Goal: Task Accomplishment & Management: Manage account settings

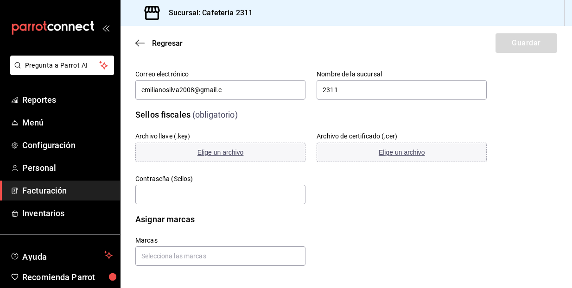
scroll to position [257, 0]
type input "[EMAIL_ADDRESS][DOMAIN_NAME]"
click at [276, 133] on div "Archivo llave (.key) Elige un archivo" at bounding box center [220, 148] width 170 height 32
click at [529, 101] on div "Sellos fiscales (obligatorio) Archivo llave (.key) Elige un archivo Archivo de …" at bounding box center [346, 151] width 422 height 108
click at [223, 153] on span "Elige un archivo" at bounding box center [220, 152] width 46 height 7
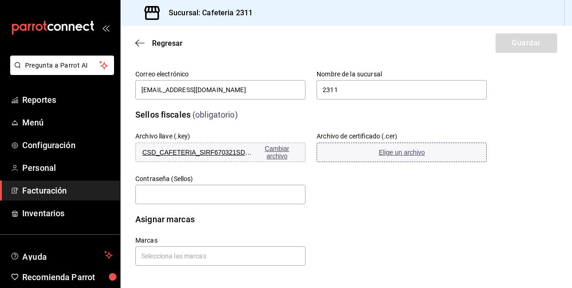
click at [401, 153] on span "Elige un archivo" at bounding box center [402, 152] width 46 height 7
click at [220, 197] on input "text" at bounding box center [220, 194] width 170 height 19
click at [238, 195] on input "text" at bounding box center [220, 194] width 170 height 19
click at [178, 220] on div "Marcas" at bounding box center [299, 240] width 373 height 51
click at [169, 196] on input "text" at bounding box center [220, 194] width 170 height 19
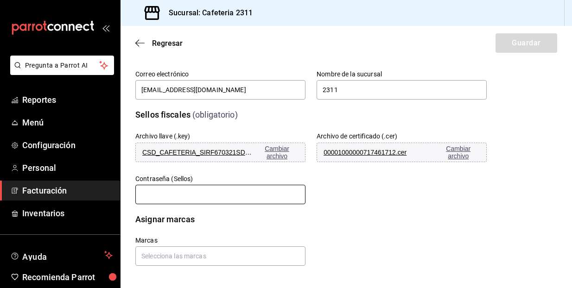
click at [193, 191] on input "text" at bounding box center [220, 194] width 170 height 19
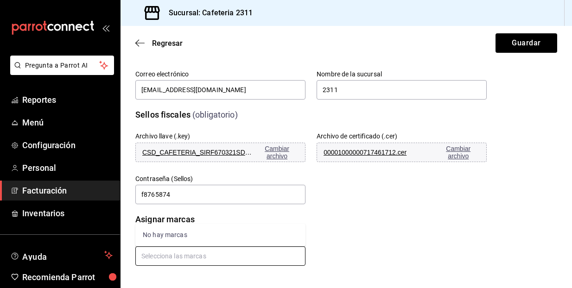
click at [159, 256] on input "text" at bounding box center [220, 256] width 170 height 19
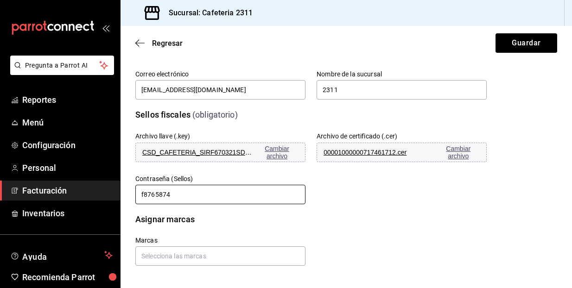
click at [174, 199] on input "f8765874" at bounding box center [220, 194] width 170 height 19
type input "f"
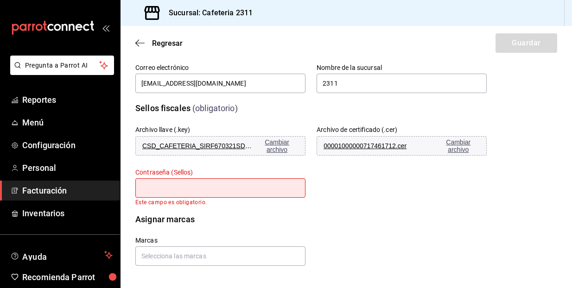
scroll to position [264, 0]
click at [262, 255] on input "text" at bounding box center [220, 256] width 170 height 19
click at [196, 190] on input "text" at bounding box center [220, 187] width 170 height 19
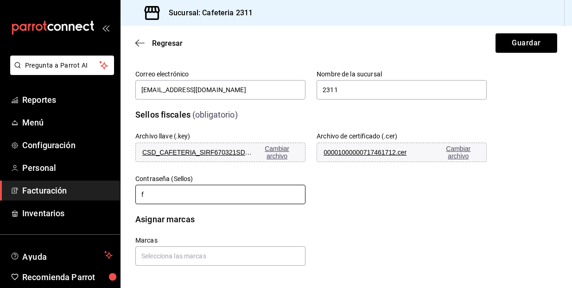
scroll to position [257, 0]
type input "f8765874"
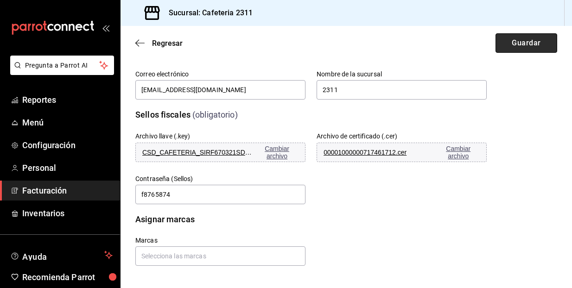
click at [524, 44] on button "Guardar" at bounding box center [526, 42] width 62 height 19
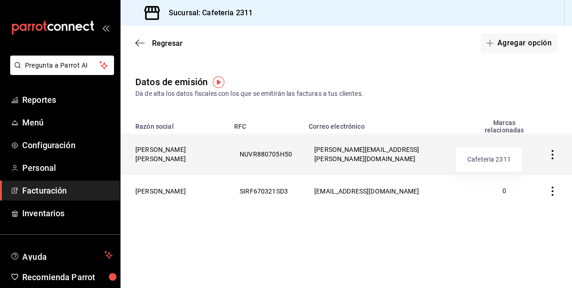
click at [488, 150] on p "1" at bounding box center [504, 155] width 43 height 10
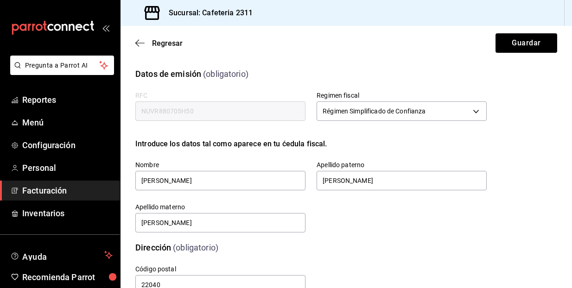
click at [424, 238] on div "Dirección (obligatorio)" at bounding box center [305, 242] width 362 height 24
click at [481, 254] on div "Calle # exterior # interior Código postal 22040 Estado ​ 0 Municipio ​ 0 Coloni…" at bounding box center [299, 269] width 373 height 53
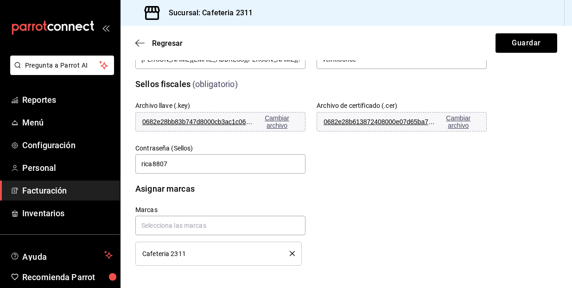
scroll to position [288, 0]
click at [161, 41] on span "Regresar" at bounding box center [167, 43] width 31 height 9
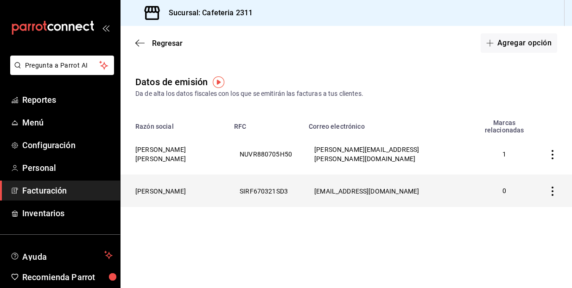
click at [550, 187] on icon "button" at bounding box center [552, 191] width 9 height 9
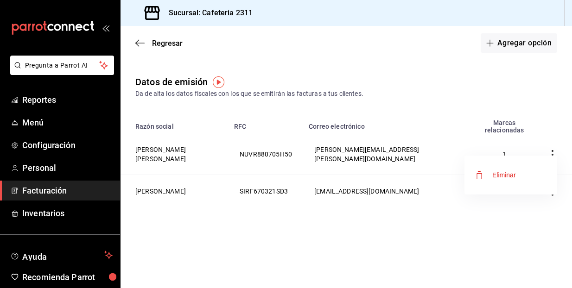
click at [371, 177] on div at bounding box center [286, 144] width 572 height 288
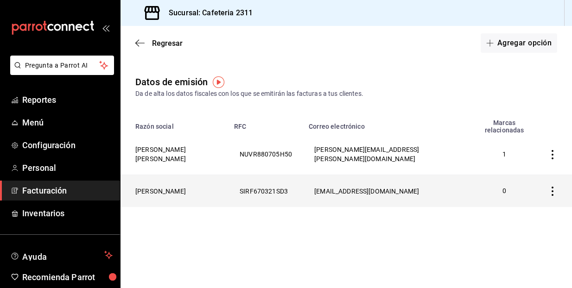
click at [187, 175] on th "[PERSON_NAME]" at bounding box center [174, 191] width 108 height 32
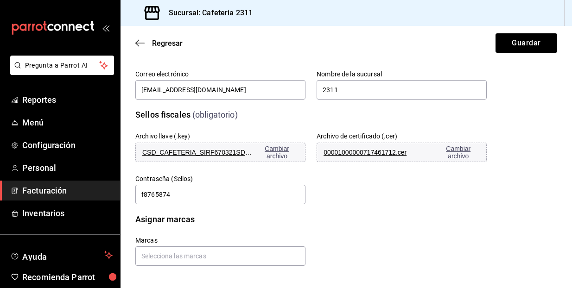
scroll to position [257, 0]
click at [209, 250] on input "text" at bounding box center [220, 256] width 170 height 19
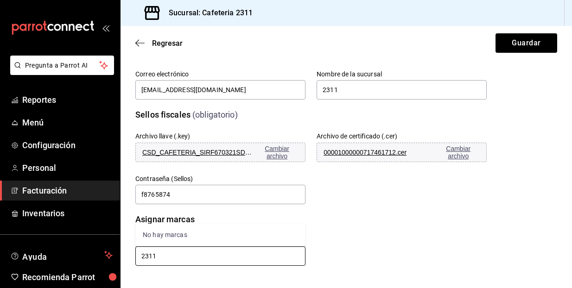
type input "2311"
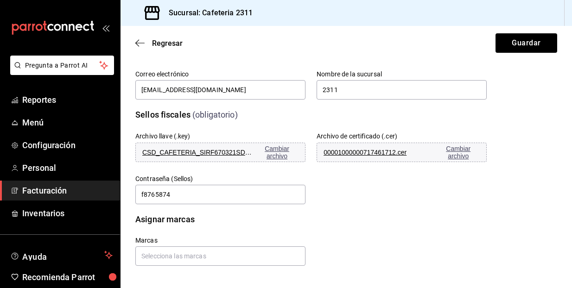
click at [351, 237] on div "Marcas" at bounding box center [299, 240] width 373 height 51
click at [504, 40] on button "Guardar" at bounding box center [526, 42] width 62 height 19
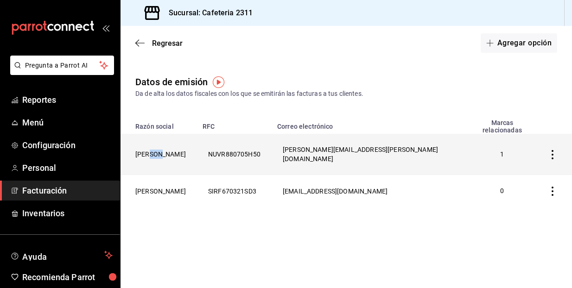
drag, startPoint x: 149, startPoint y: 142, endPoint x: 161, endPoint y: 140, distance: 12.1
click at [161, 140] on th "[PERSON_NAME]" at bounding box center [158, 154] width 76 height 41
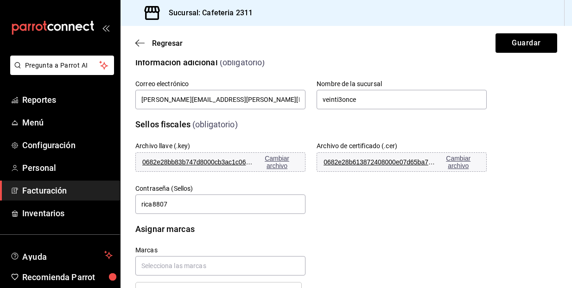
scroll to position [272, 0]
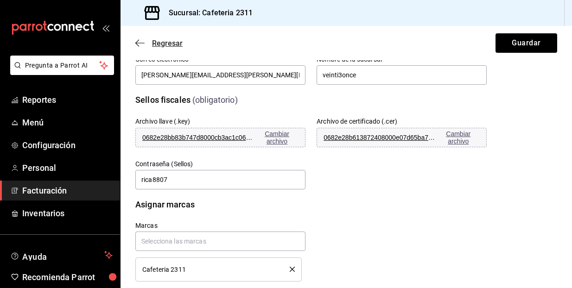
click at [167, 42] on span "Regresar" at bounding box center [167, 43] width 31 height 9
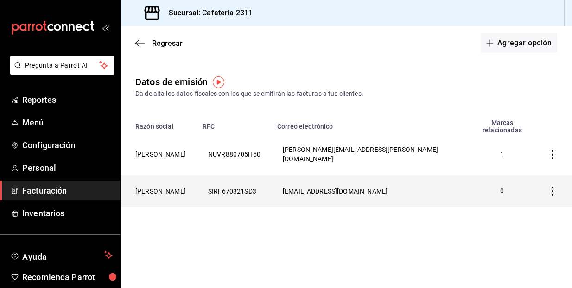
click at [172, 175] on th "[PERSON_NAME]" at bounding box center [158, 191] width 76 height 32
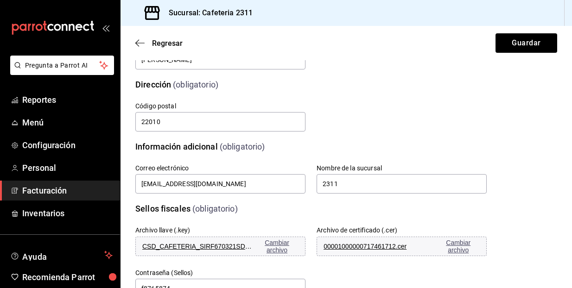
scroll to position [162, 0]
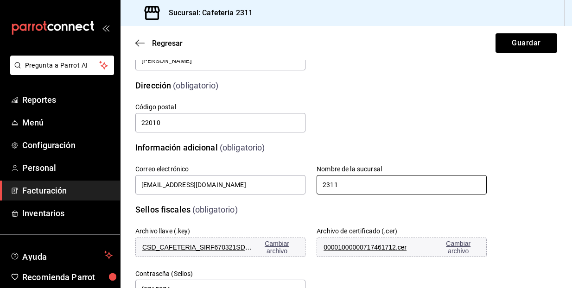
click at [476, 183] on input "2311" at bounding box center [401, 184] width 170 height 19
click at [473, 184] on input "2311" at bounding box center [401, 184] width 170 height 19
click at [473, 185] on input "2311" at bounding box center [401, 184] width 170 height 19
click at [435, 189] on input "2311" at bounding box center [401, 184] width 170 height 19
type input "2"
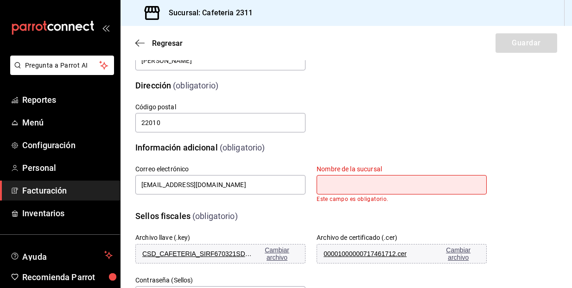
type input "v"
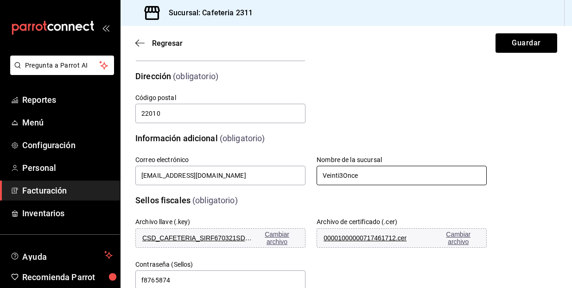
scroll to position [181, 0]
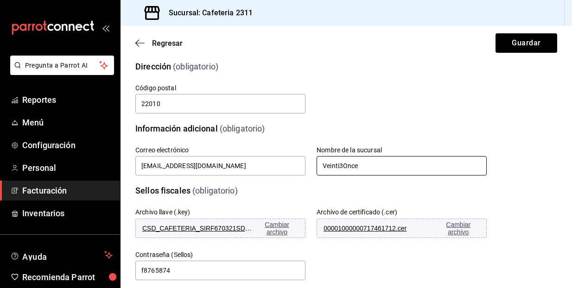
click at [347, 164] on input "Veinti3Once" at bounding box center [401, 165] width 170 height 19
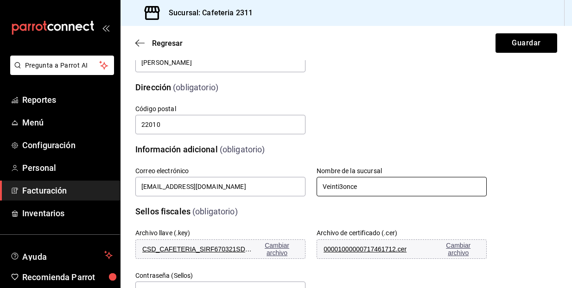
scroll to position [161, 0]
click at [478, 185] on input "Veinti3once" at bounding box center [401, 185] width 170 height 19
click at [472, 185] on input "Veinti3once" at bounding box center [401, 185] width 170 height 19
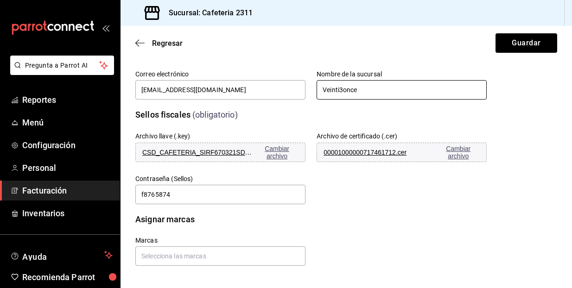
scroll to position [0, 0]
type input "Veinti3once"
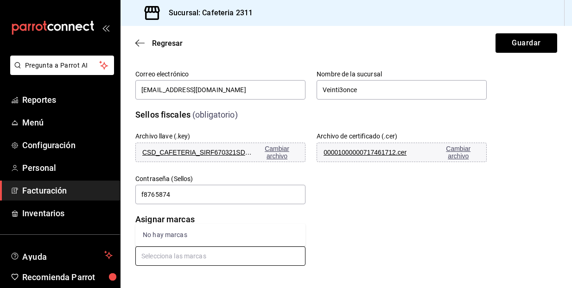
click at [239, 254] on input "text" at bounding box center [220, 256] width 170 height 19
click at [206, 253] on input "text" at bounding box center [220, 256] width 170 height 19
click at [174, 257] on input "text" at bounding box center [220, 256] width 170 height 19
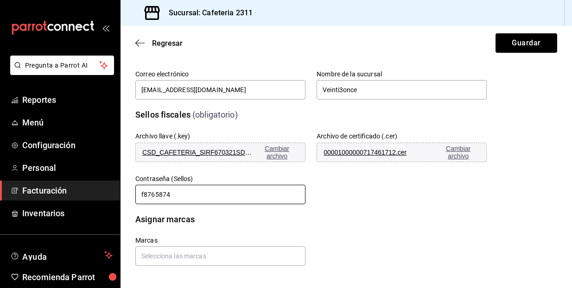
click at [182, 196] on input "f8765874" at bounding box center [220, 194] width 170 height 19
click at [201, 254] on input "text" at bounding box center [220, 256] width 170 height 19
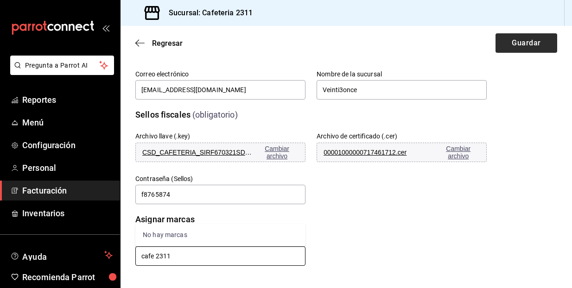
type input "cafe 2311"
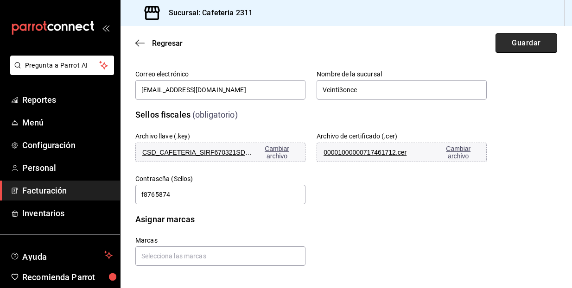
click at [523, 47] on button "Guardar" at bounding box center [526, 42] width 62 height 19
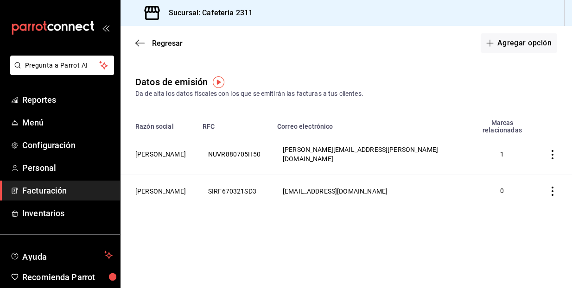
click at [218, 85] on img "button" at bounding box center [219, 82] width 12 height 12
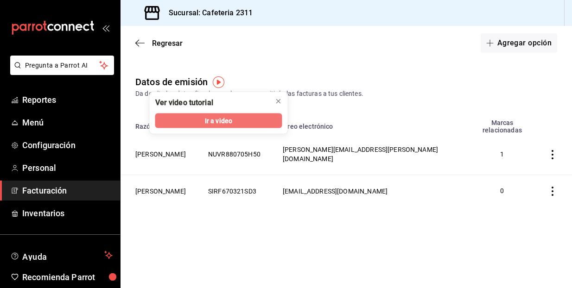
click at [213, 120] on span "Ir a video" at bounding box center [218, 121] width 27 height 10
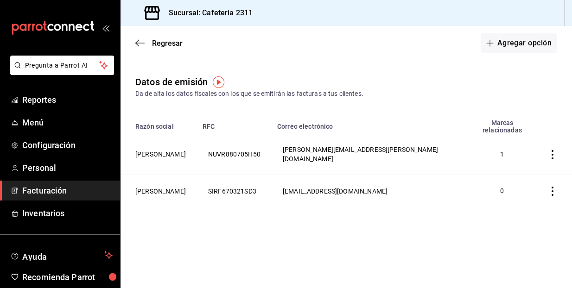
click at [61, 187] on span "Facturación" at bounding box center [67, 190] width 90 height 13
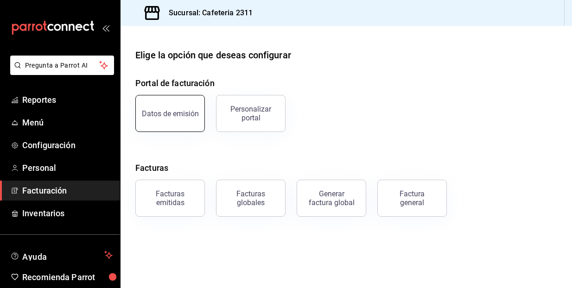
click at [171, 110] on div "Datos de emisión" at bounding box center [170, 113] width 57 height 9
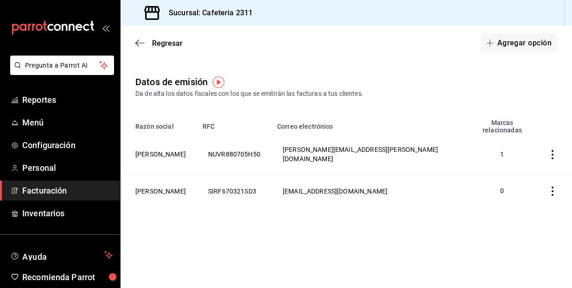
click at [67, 195] on span "Facturación" at bounding box center [67, 190] width 90 height 13
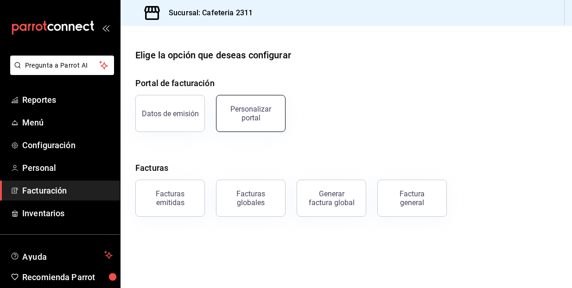
click at [246, 113] on div "Personalizar portal" at bounding box center [250, 114] width 57 height 18
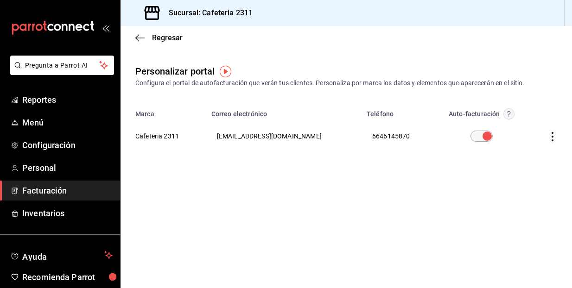
click at [556, 134] on icon "button" at bounding box center [552, 136] width 9 height 9
click at [451, 231] on div at bounding box center [286, 144] width 572 height 288
click at [160, 39] on span "Regresar" at bounding box center [167, 37] width 31 height 9
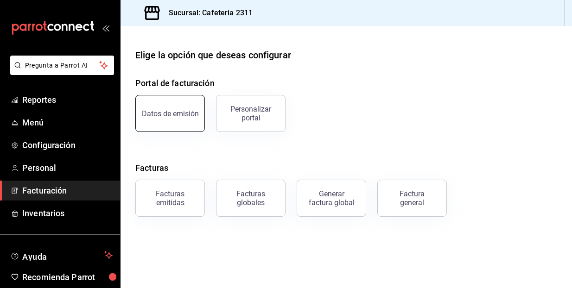
click at [176, 107] on button "Datos de emisión" at bounding box center [170, 113] width 70 height 37
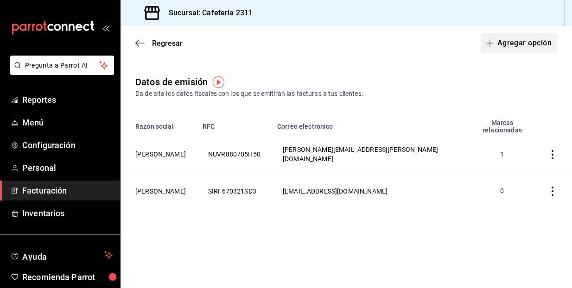
click at [495, 42] on span "button" at bounding box center [491, 42] width 11 height 7
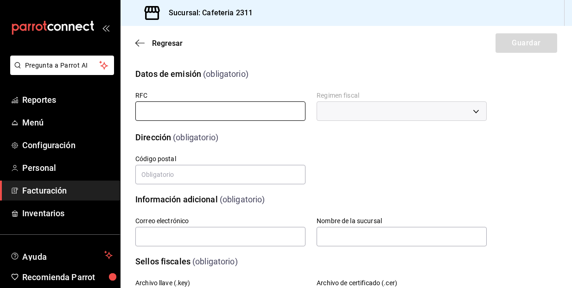
click at [190, 114] on input "text" at bounding box center [220, 110] width 170 height 19
click at [164, 46] on span "Regresar" at bounding box center [167, 43] width 31 height 9
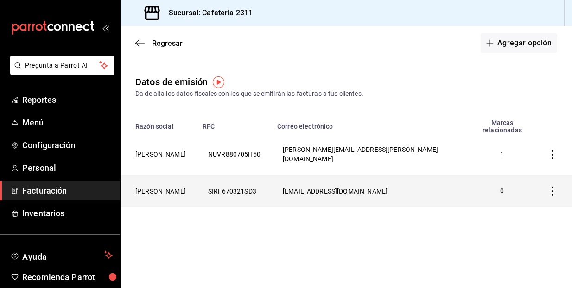
click at [162, 176] on th "[PERSON_NAME]" at bounding box center [158, 191] width 76 height 32
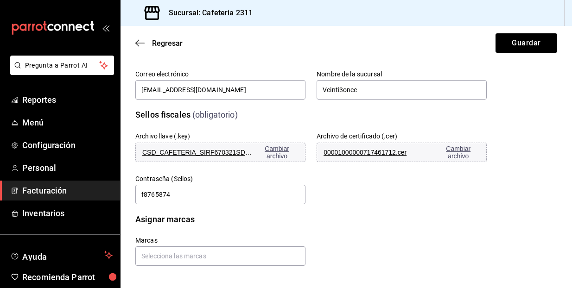
click at [166, 218] on div "Marcas" at bounding box center [299, 240] width 373 height 51
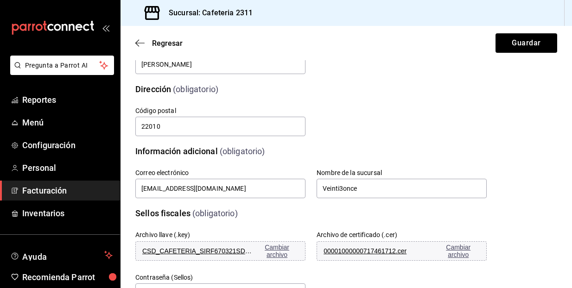
click at [43, 191] on span "Facturación" at bounding box center [67, 190] width 90 height 13
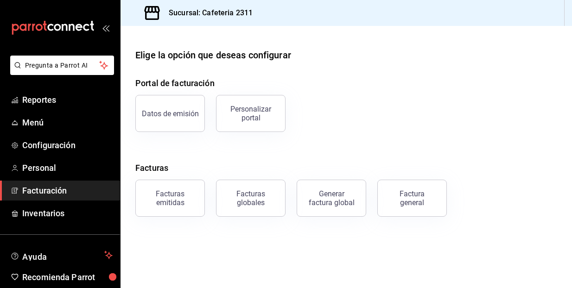
click at [201, 13] on h3 "Sucursal: Cafeteria 2311" at bounding box center [206, 12] width 91 height 11
click at [248, 57] on div "Elige la opción que deseas configurar" at bounding box center [213, 55] width 156 height 14
click at [249, 57] on div "Elige la opción que deseas configurar" at bounding box center [213, 55] width 156 height 14
drag, startPoint x: 248, startPoint y: 57, endPoint x: 220, endPoint y: 58, distance: 28.7
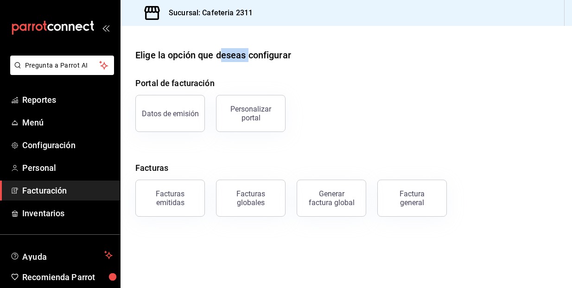
click at [221, 57] on div "Elige la opción que deseas configurar" at bounding box center [213, 55] width 156 height 14
click at [40, 141] on span "Configuración" at bounding box center [67, 145] width 90 height 13
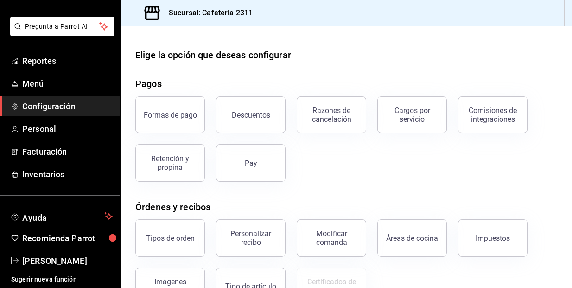
click at [187, 18] on h3 "Sucursal: Cafeteria 2311" at bounding box center [206, 12] width 91 height 11
click at [46, 134] on span "Personal" at bounding box center [67, 129] width 90 height 13
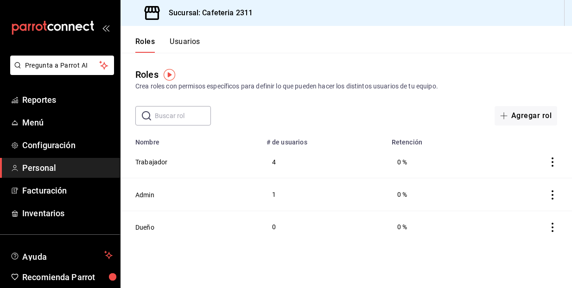
click at [183, 37] on div "Roles Usuarios" at bounding box center [160, 39] width 80 height 27
click at [186, 45] on button "Usuarios" at bounding box center [185, 45] width 31 height 16
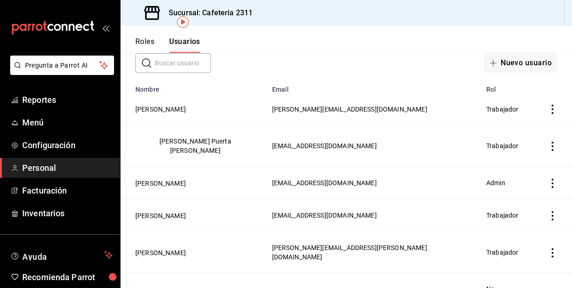
click at [552, 248] on icon "actions" at bounding box center [552, 252] width 9 height 9
click at [523, 248] on span "Eliminar" at bounding box center [510, 252] width 40 height 11
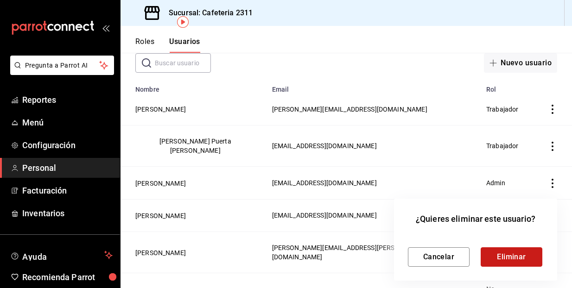
click at [518, 255] on button "Eliminar" at bounding box center [512, 256] width 62 height 19
click at [518, 255] on button "Reintentar" at bounding box center [512, 256] width 62 height 19
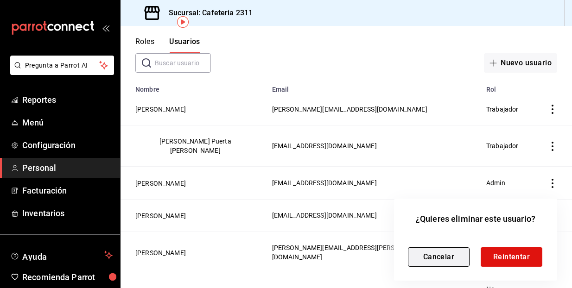
click at [447, 259] on button "Cancelar" at bounding box center [439, 256] width 62 height 19
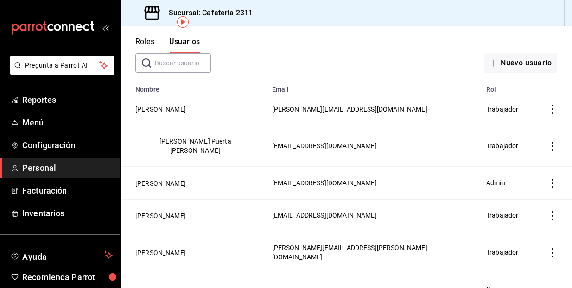
click at [147, 41] on button "Roles" at bounding box center [144, 45] width 19 height 16
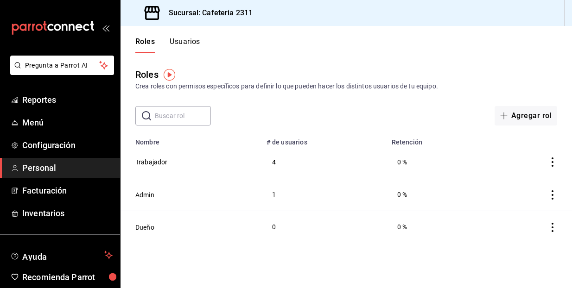
click at [182, 39] on button "Usuarios" at bounding box center [185, 45] width 31 height 16
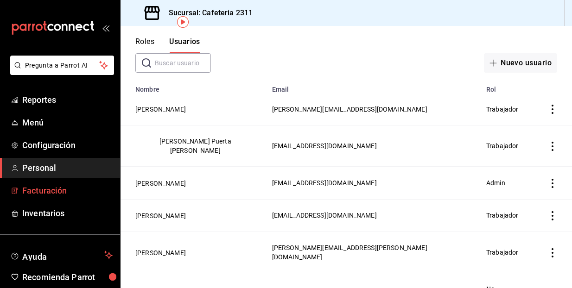
click at [50, 190] on span "Facturación" at bounding box center [67, 190] width 90 height 13
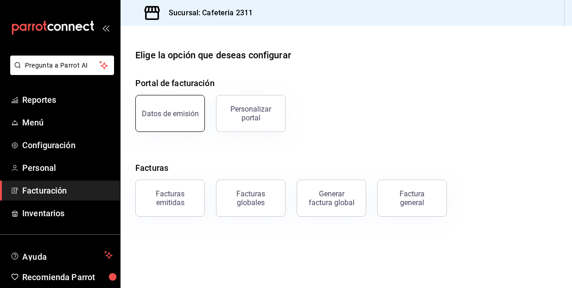
click at [171, 116] on div "Datos de emisión" at bounding box center [170, 113] width 57 height 9
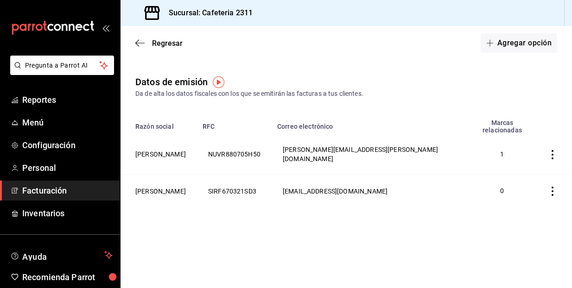
click at [268, 220] on main "Regresar Agregar opción Datos de emisión Da de alta los datos fiscales con los …" at bounding box center [345, 157] width 451 height 262
click at [77, 87] on li "Pregunta a Parrot AI" at bounding box center [60, 73] width 113 height 34
click at [168, 43] on span "Regresar" at bounding box center [167, 43] width 31 height 9
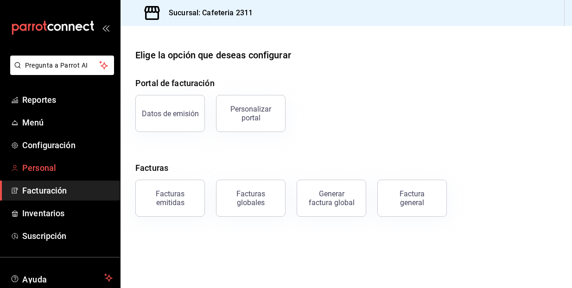
click at [57, 171] on span "Personal" at bounding box center [67, 168] width 90 height 13
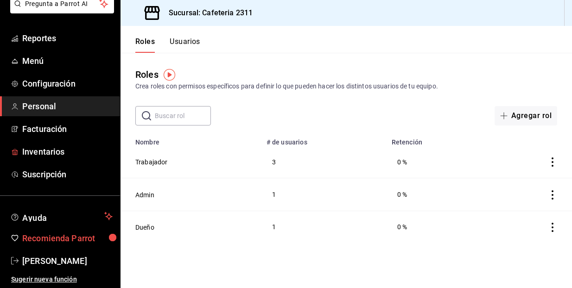
scroll to position [62, 0]
click at [55, 262] on span "[PERSON_NAME]" at bounding box center [67, 261] width 90 height 13
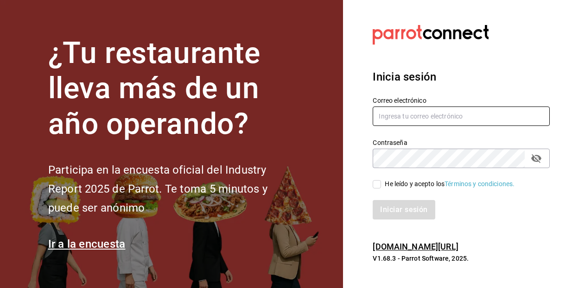
click at [492, 117] on input "text" at bounding box center [461, 116] width 177 height 19
click at [536, 117] on input "emili" at bounding box center [461, 116] width 177 height 19
click at [534, 116] on input "emili" at bounding box center [461, 116] width 177 height 19
type input "[EMAIL_ADDRESS][DOMAIN_NAME]"
click at [378, 183] on input "He leído y acepto los Términos y condiciones." at bounding box center [377, 184] width 8 height 8
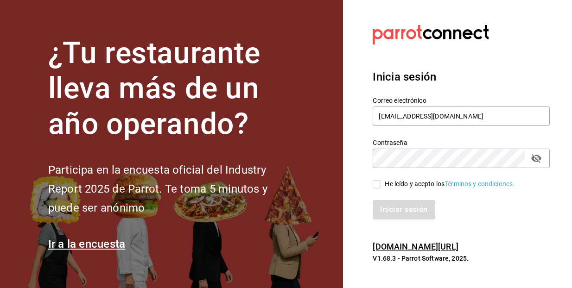
checkbox input "true"
click at [401, 208] on button "Iniciar sesión" at bounding box center [404, 209] width 63 height 19
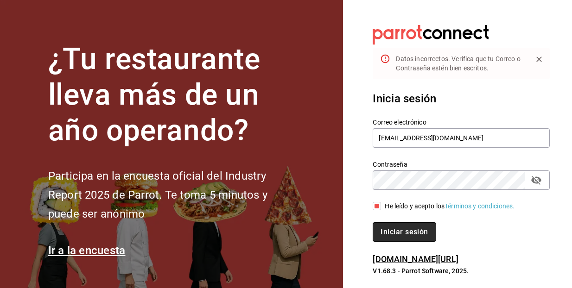
click at [420, 228] on button "Iniciar sesión" at bounding box center [404, 231] width 63 height 19
click at [537, 177] on icon "passwordField" at bounding box center [536, 180] width 10 height 9
click at [417, 234] on button "Iniciar sesión" at bounding box center [404, 231] width 63 height 19
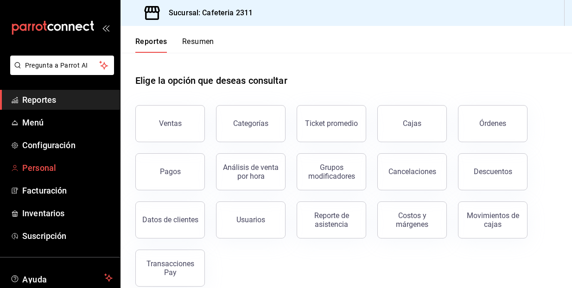
click at [41, 164] on span "Personal" at bounding box center [67, 168] width 90 height 13
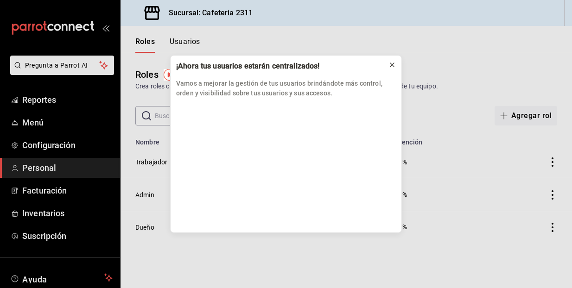
click at [394, 64] on icon at bounding box center [391, 64] width 7 height 7
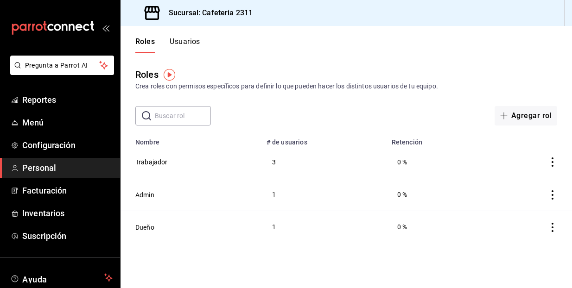
click at [184, 42] on button "Usuarios" at bounding box center [185, 45] width 31 height 16
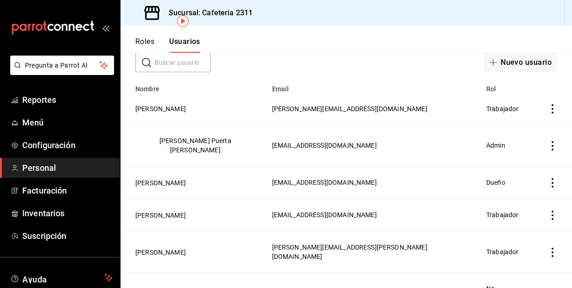
scroll to position [53, 0]
click at [552, 248] on icon "actions" at bounding box center [552, 252] width 2 height 9
click at [532, 256] on li "Eliminar" at bounding box center [518, 253] width 78 height 26
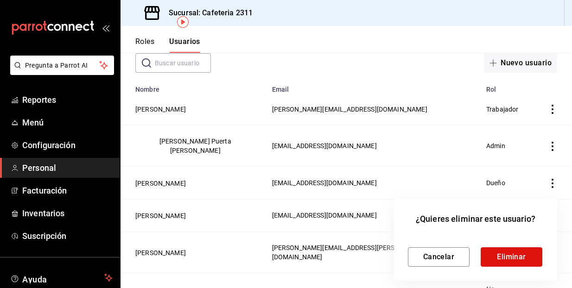
click at [532, 256] on button "Eliminar" at bounding box center [512, 256] width 62 height 19
click at [508, 252] on button "Reintentar" at bounding box center [512, 256] width 62 height 19
click at [426, 255] on button "Cancelar" at bounding box center [439, 256] width 62 height 19
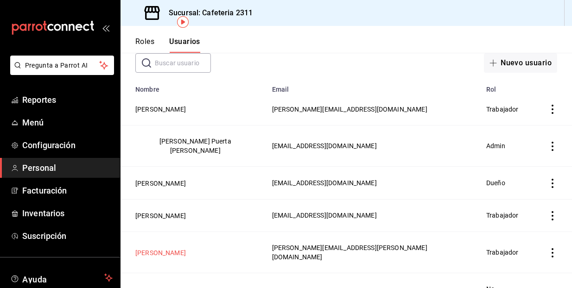
click at [138, 248] on button "[PERSON_NAME]" at bounding box center [160, 252] width 51 height 9
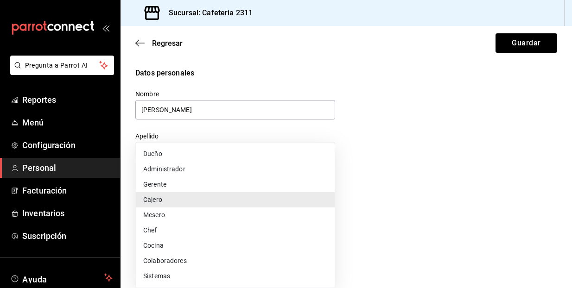
click at [324, 237] on body "Pregunta a Parrot AI Reportes Menú Configuración Personal Facturación Inventari…" at bounding box center [286, 144] width 572 height 288
click at [412, 151] on div at bounding box center [286, 144] width 572 height 288
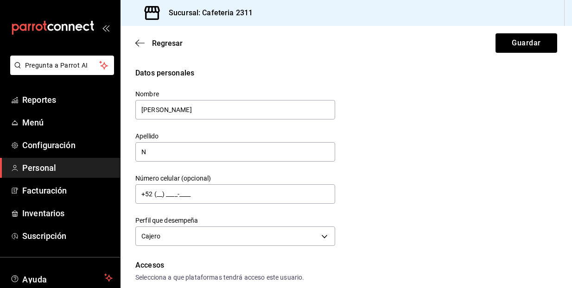
click at [153, 265] on div "Accesos" at bounding box center [346, 265] width 422 height 11
click at [285, 282] on div "Selecciona a que plataformas tendrá acceso este usuario." at bounding box center [346, 278] width 422 height 10
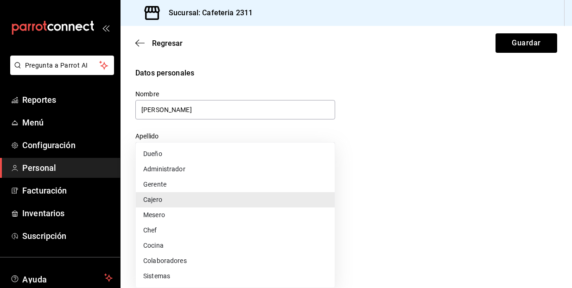
click at [326, 237] on body "Pregunta a Parrot AI Reportes Menú Configuración Personal Facturación Inventari…" at bounding box center [286, 144] width 572 height 288
click at [318, 258] on li "Colaboradores" at bounding box center [235, 260] width 199 height 15
type input "STAFF"
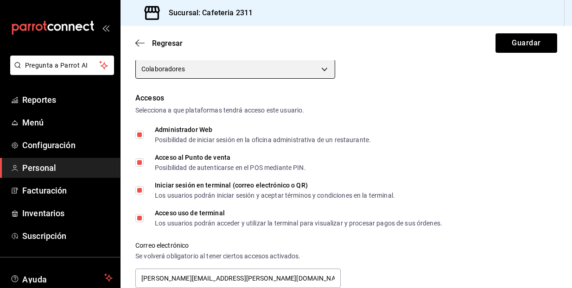
scroll to position [161, 0]
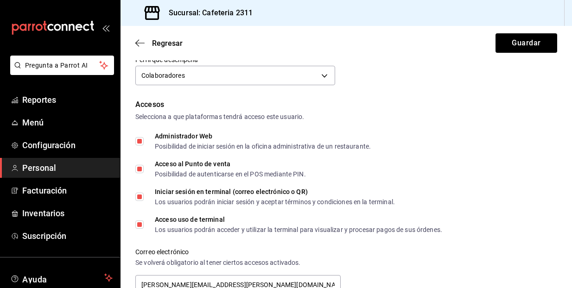
click at [139, 141] on input "Administrador Web Posibilidad de iniciar sesión en la oficina administrativa de…" at bounding box center [139, 141] width 8 height 8
checkbox input "false"
click at [139, 170] on input "Acceso al Punto de venta Posibilidad de autenticarse en el POS mediante PIN." at bounding box center [139, 169] width 8 height 8
checkbox input "false"
click at [139, 196] on input "Iniciar sesión en terminal (correo electrónico o QR) Los usuarios podrán inicia…" at bounding box center [139, 197] width 8 height 8
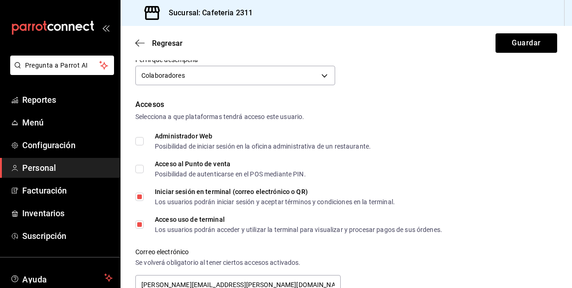
checkbox input "false"
click at [139, 223] on input "Acceso uso de terminal Los usuarios podrán acceder y utilizar la terminal para …" at bounding box center [139, 225] width 8 height 8
checkbox input "false"
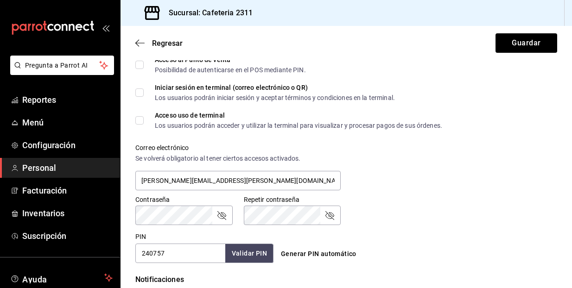
scroll to position [266, 0]
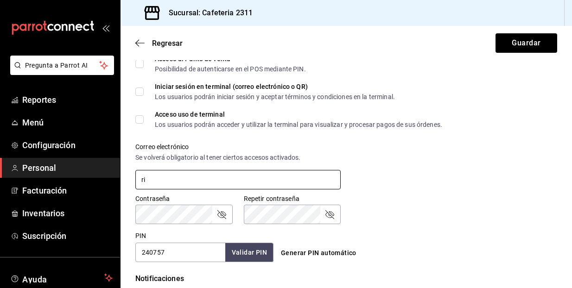
type input "r"
click at [328, 183] on input "text" at bounding box center [237, 179] width 205 height 19
click at [327, 182] on input "text" at bounding box center [237, 179] width 205 height 19
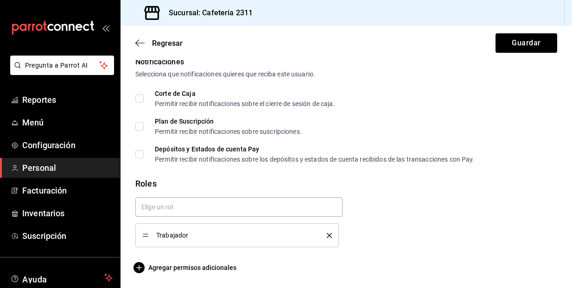
scroll to position [0, 0]
click at [199, 273] on span "Agregar permisos adicionales" at bounding box center [185, 267] width 101 height 11
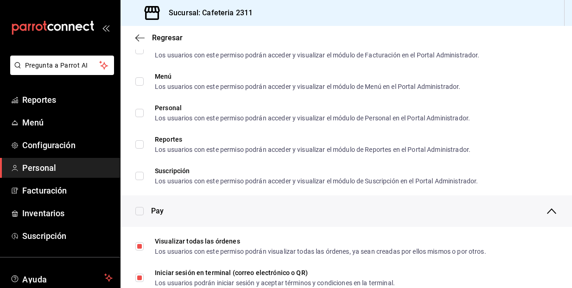
scroll to position [567, 0]
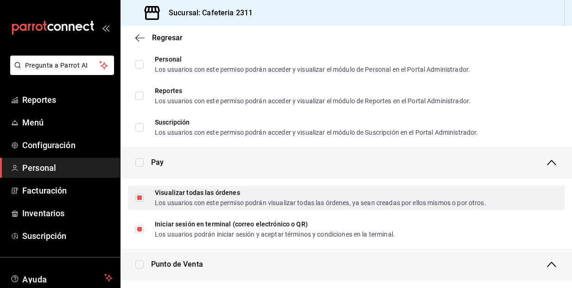
click at [143, 198] on input "Visualizar todas las órdenes Los usuarios con este permiso podrán visualizar to…" at bounding box center [139, 198] width 8 height 8
checkbox input "false"
checkbox input "true"
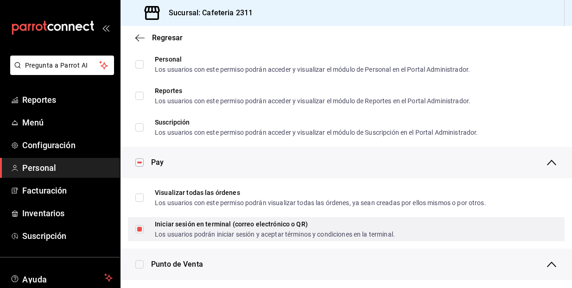
click at [142, 232] on input "Iniciar sesión en terminal (correo electrónico o QR) Los usuarios podrán inicia…" at bounding box center [139, 229] width 8 height 8
checkbox input "false"
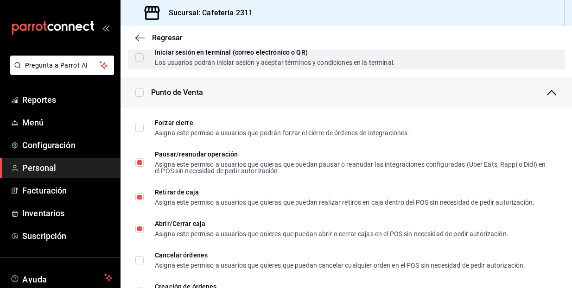
scroll to position [738, 0]
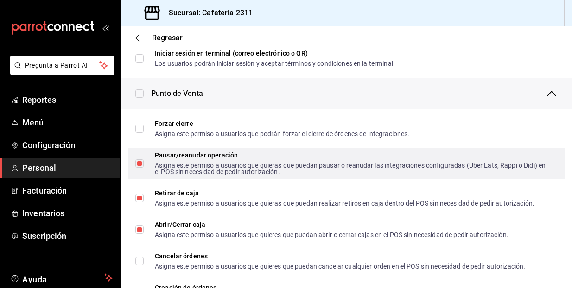
click at [145, 158] on span "Pausar/reanudar operación Asigna este permiso a usuarios que quieras que puedan…" at bounding box center [347, 163] width 406 height 23
click at [144, 159] on input "Pausar/reanudar operación Asigna este permiso a usuarios que quieras que puedan…" at bounding box center [139, 163] width 8 height 8
click at [138, 165] on input "Pausar/reanudar operación Asigna este permiso a usuarios que quieras que puedan…" at bounding box center [139, 163] width 8 height 8
checkbox input "false"
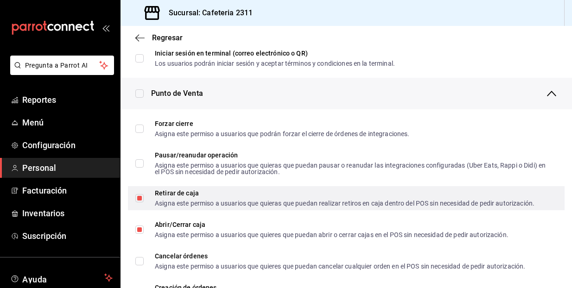
click at [141, 198] on input "Retirar de caja Asigna este permiso a usuarios que quieras que puedan realizar …" at bounding box center [139, 198] width 8 height 8
checkbox input "false"
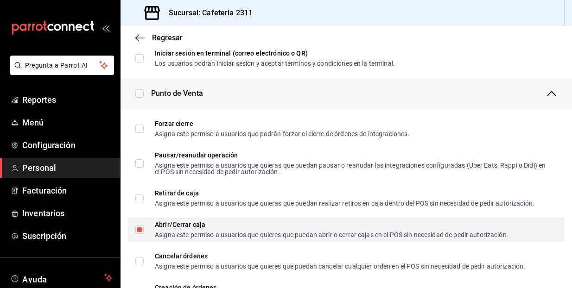
click at [140, 228] on input "Abrir/Cerrar caja Asigna este permiso a usuarios que quieres que puedan abrir o…" at bounding box center [139, 230] width 8 height 8
checkbox input "false"
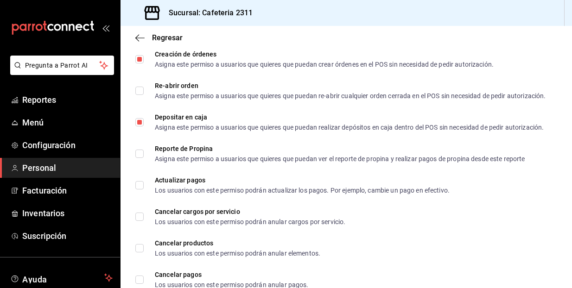
scroll to position [967, 0]
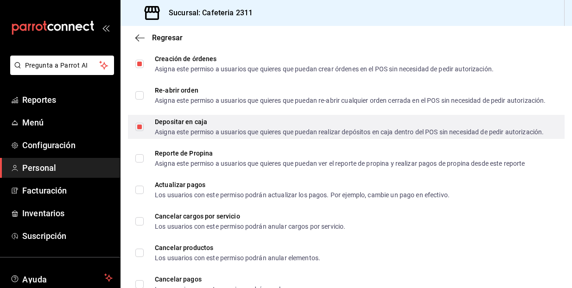
click at [140, 131] on input "Depositar en caja Asigna este permiso a usuarios que quieres que puedan realiza…" at bounding box center [139, 127] width 8 height 8
checkbox input "false"
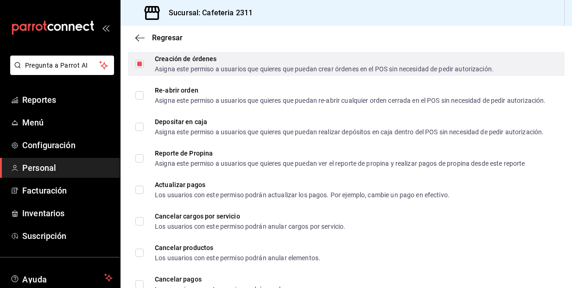
click at [141, 64] on input "Creación de órdenes Asigna este permiso a usuarios que quieres que puedan crear…" at bounding box center [139, 64] width 8 height 8
checkbox input "false"
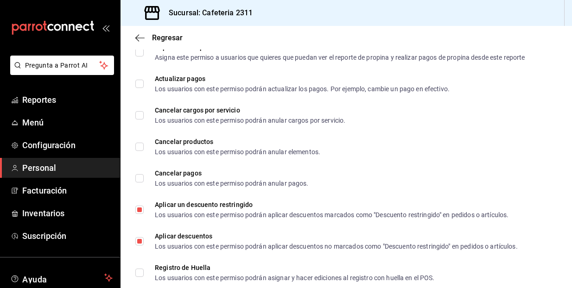
scroll to position [1147, 0]
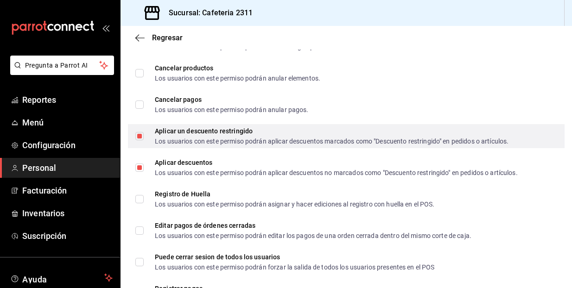
click at [138, 140] on input "Aplicar un descuento restringido Los usuarios con este permiso podrán aplicar d…" at bounding box center [139, 136] width 8 height 8
checkbox input "false"
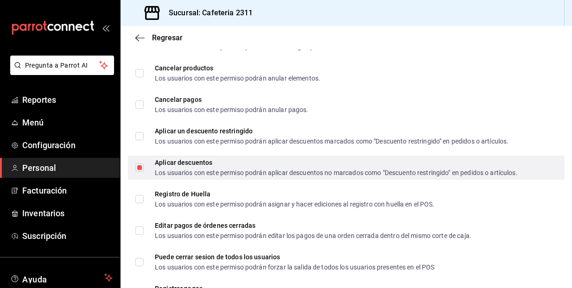
click at [141, 171] on input "Aplicar descuentos Los usuarios con este permiso podrán aplicar descuentos no m…" at bounding box center [139, 168] width 8 height 8
checkbox input "false"
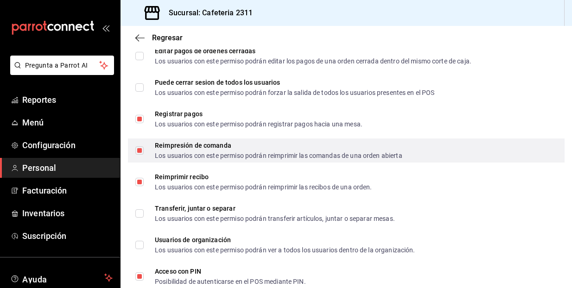
scroll to position [1319, 0]
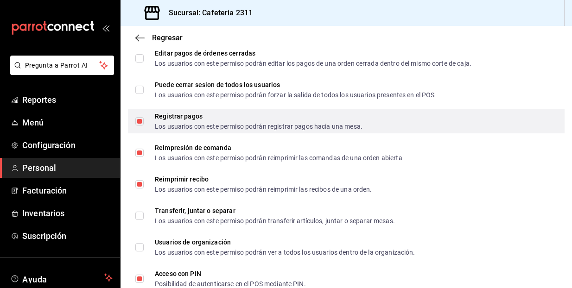
click at [140, 126] on input "Registrar pagos Los usuarios con este permiso podrán registrar pagos hacia una …" at bounding box center [139, 121] width 8 height 8
checkbox input "false"
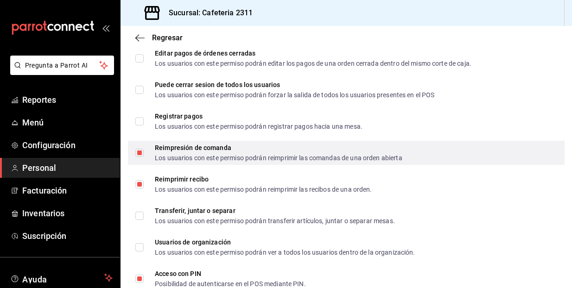
click at [138, 157] on input "Reimpresión de comanda Los usuarios con este permiso podrán reimprimir las coma…" at bounding box center [139, 153] width 8 height 8
checkbox input "false"
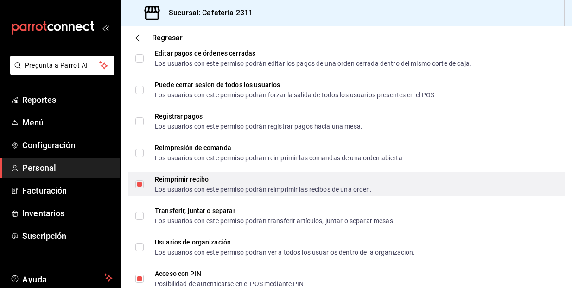
click at [139, 188] on input "Reimprimir recibo Los usuarios con este permiso podrán reimprimir las recibos d…" at bounding box center [139, 184] width 8 height 8
checkbox input "false"
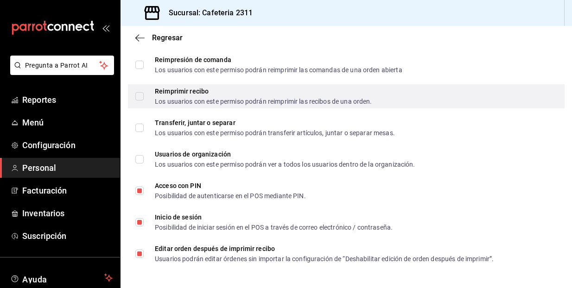
scroll to position [1413, 0]
click at [139, 188] on input "Acceso con PIN Posibilidad de autenticarse en el POS mediante PIN." at bounding box center [139, 191] width 8 height 8
checkbox input "false"
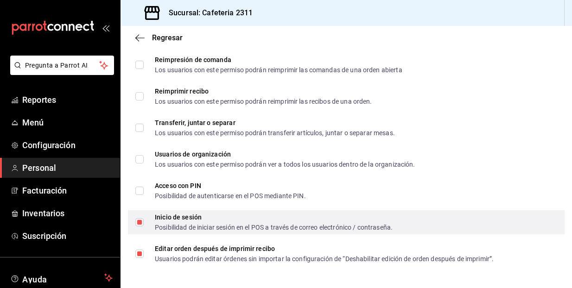
click at [138, 225] on input "Inicio de sesión Posibilidad de iniciar sesión en el POS a través de correo ele…" at bounding box center [139, 222] width 8 height 8
checkbox input "false"
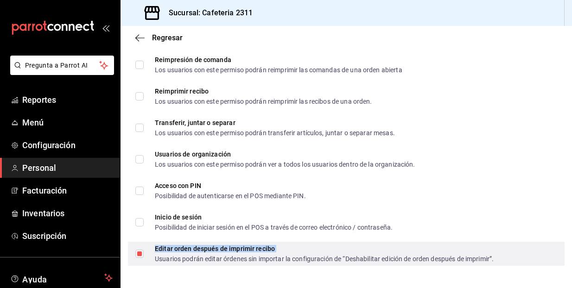
click at [143, 259] on label "Editar orden después de imprimir recibo Usuarios podrán editar órdenes sin impo…" at bounding box center [314, 254] width 358 height 17
click at [143, 258] on input "Editar orden después de imprimir recibo Usuarios podrán editar órdenes sin impo…" at bounding box center [139, 254] width 8 height 8
click at [140, 255] on input "Editar orden después de imprimir recibo Usuarios podrán editar órdenes sin impo…" at bounding box center [139, 254] width 8 height 8
checkbox input "false"
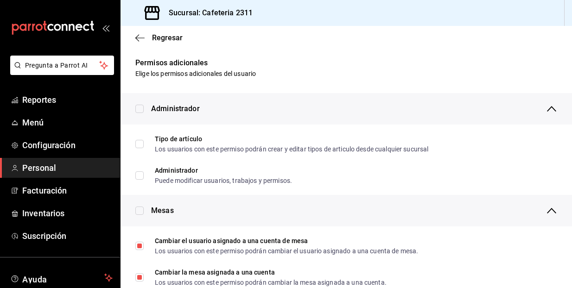
scroll to position [0, 0]
click at [168, 38] on span "Regresar" at bounding box center [167, 37] width 31 height 9
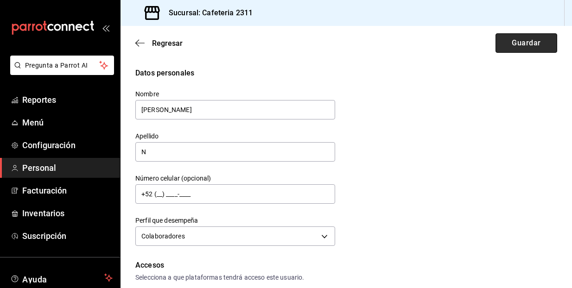
click at [500, 41] on button "Guardar" at bounding box center [526, 42] width 62 height 19
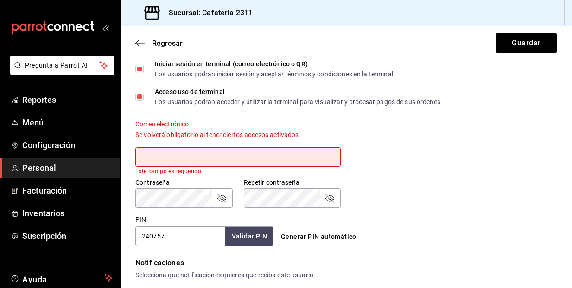
click at [143, 68] on input "Iniciar sesión en terminal (correo electrónico o QR) Los usuarios podrán inicia…" at bounding box center [139, 69] width 8 height 8
checkbox input "false"
click at [139, 98] on input "Acceso uso de terminal Los usuarios podrán acceder y utilizar la terminal para …" at bounding box center [139, 97] width 8 height 8
checkbox input "false"
click at [509, 44] on button "Guardar" at bounding box center [526, 42] width 62 height 19
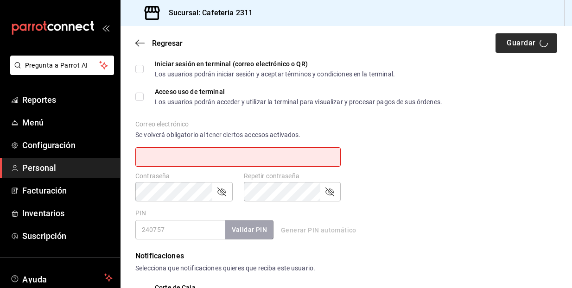
click at [509, 44] on div "Regresar Guardar" at bounding box center [345, 43] width 451 height 34
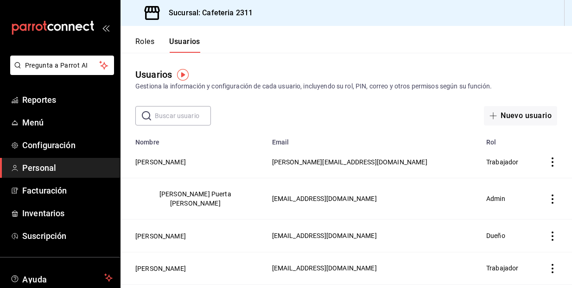
click at [552, 232] on icon "actions" at bounding box center [552, 236] width 2 height 9
click at [522, 246] on span "Eliminar" at bounding box center [510, 240] width 40 height 11
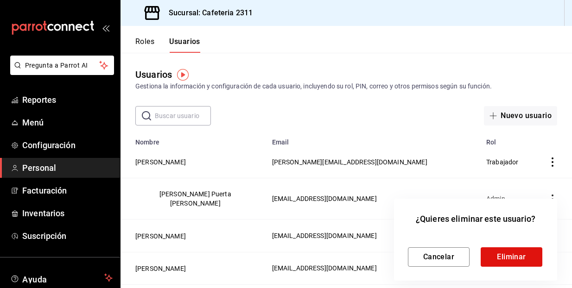
click at [522, 246] on div "Cancelar Eliminar" at bounding box center [475, 250] width 135 height 34
click at [522, 251] on button "Eliminar" at bounding box center [512, 256] width 62 height 19
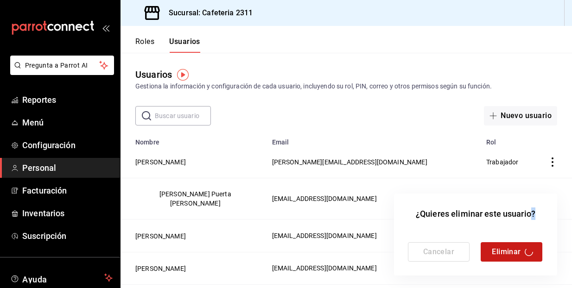
click at [522, 251] on div "Cancelar Eliminar" at bounding box center [475, 251] width 135 height 19
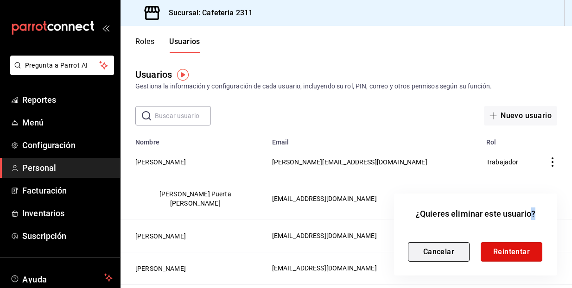
drag, startPoint x: 505, startPoint y: 245, endPoint x: 449, endPoint y: 250, distance: 56.8
click at [449, 250] on div "Cancelar Reintentar" at bounding box center [475, 251] width 135 height 19
click at [449, 250] on button "Cancelar" at bounding box center [439, 251] width 62 height 19
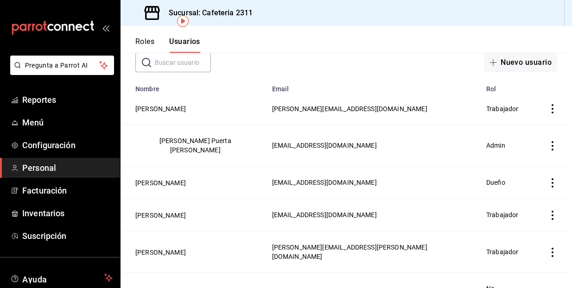
scroll to position [53, 0]
click at [554, 248] on icon "actions" at bounding box center [552, 252] width 9 height 9
click at [526, 255] on span "Eliminar" at bounding box center [519, 252] width 24 height 7
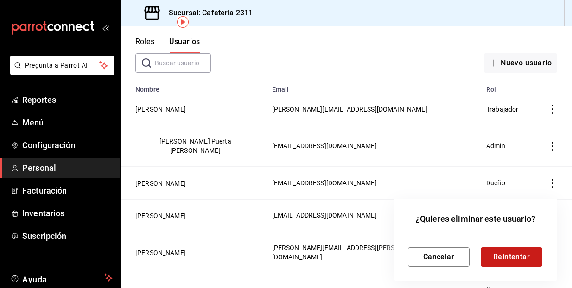
click at [510, 255] on button "Reintentar" at bounding box center [512, 256] width 62 height 19
drag, startPoint x: 510, startPoint y: 255, endPoint x: 510, endPoint y: 250, distance: 5.6
click at [510, 254] on button "Reintentar" at bounding box center [512, 256] width 62 height 19
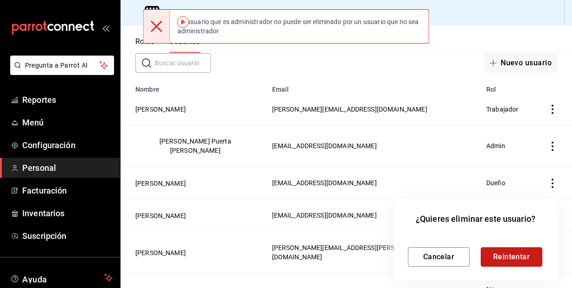
click at [510, 250] on button "Reintentar" at bounding box center [512, 256] width 62 height 19
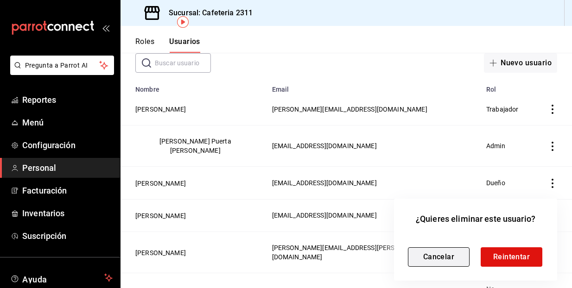
click at [427, 260] on button "Cancelar" at bounding box center [439, 256] width 62 height 19
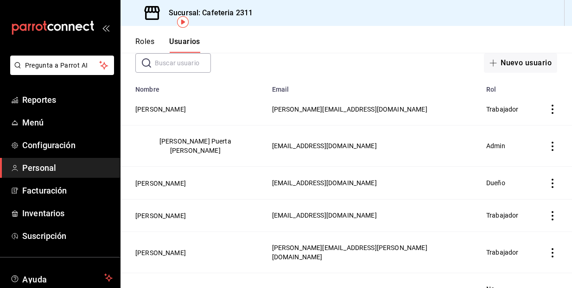
scroll to position [0, 0]
click at [144, 42] on button "Roles" at bounding box center [144, 45] width 19 height 16
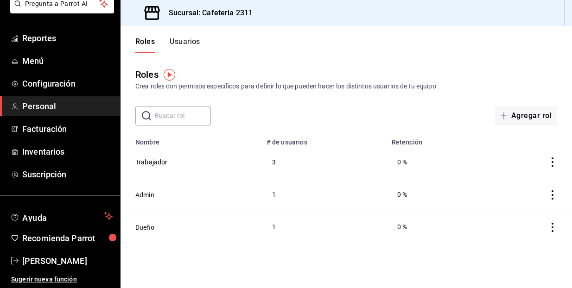
scroll to position [62, 0]
click at [195, 40] on button "Usuarios" at bounding box center [185, 45] width 31 height 16
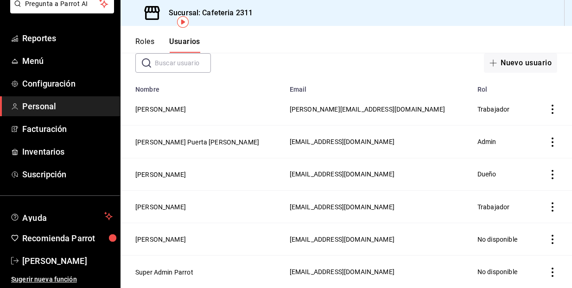
scroll to position [53, 0]
click at [550, 240] on icon "actions" at bounding box center [552, 239] width 9 height 9
click at [519, 253] on span "Eliminar" at bounding box center [519, 252] width 24 height 7
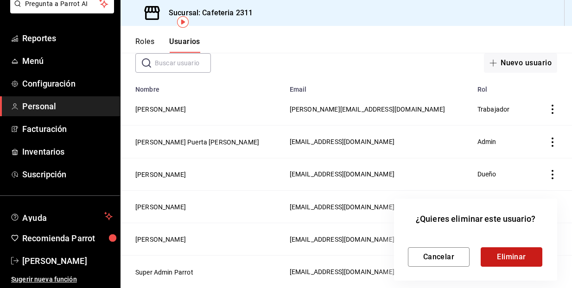
click at [518, 252] on button "Eliminar" at bounding box center [512, 256] width 62 height 19
click at [162, 276] on div at bounding box center [286, 144] width 572 height 288
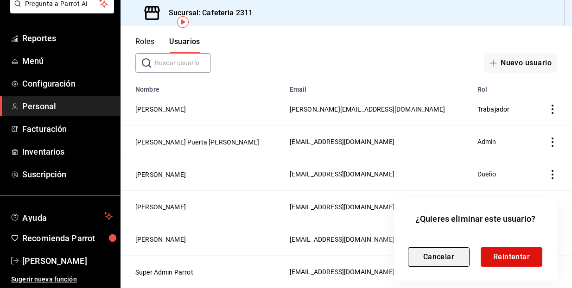
click at [427, 254] on button "Cancelar" at bounding box center [439, 256] width 62 height 19
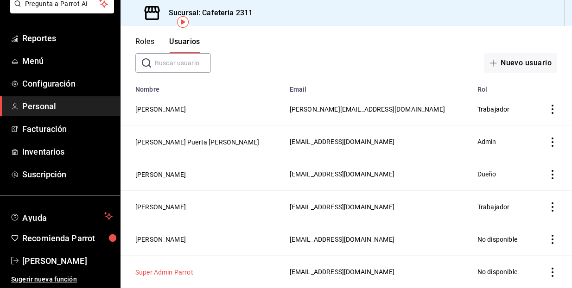
click at [177, 272] on button "Super Admin Parrot" at bounding box center [164, 272] width 58 height 9
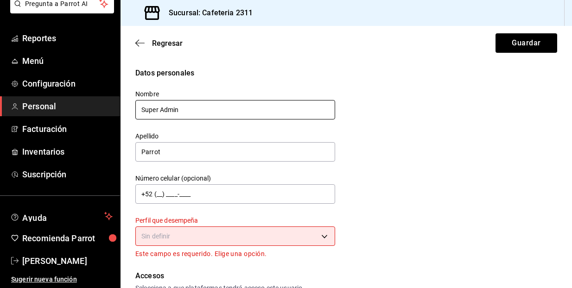
click at [323, 108] on input "Super Admin" at bounding box center [235, 109] width 200 height 19
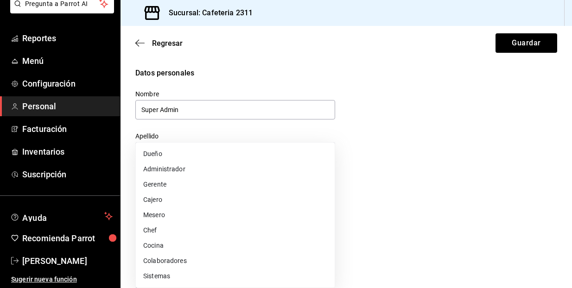
click at [287, 234] on body "Pregunta a Parrot AI Reportes Menú Configuración Personal Facturación Inventari…" at bounding box center [286, 144] width 572 height 288
click at [431, 152] on div at bounding box center [286, 144] width 572 height 288
